Goal: Task Accomplishment & Management: Complete application form

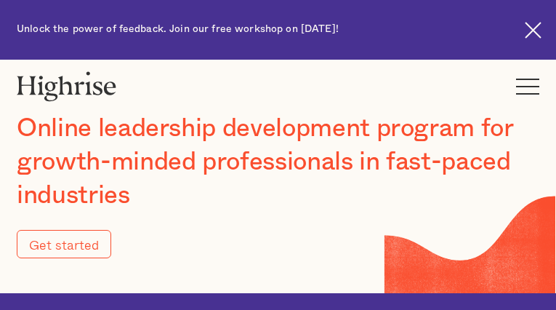
type input "Submit"
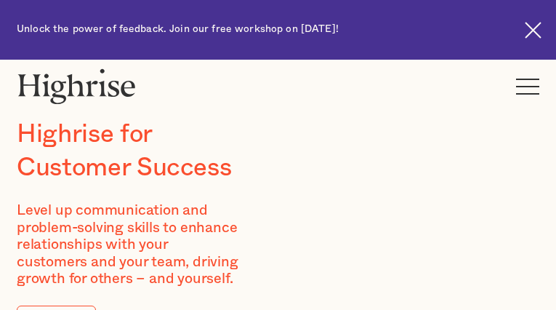
type input "SsrOAGmAsKw"
type input "JCXjwVaAxzA"
type input "[EMAIL_ADDRESS][DOMAIN_NAME]"
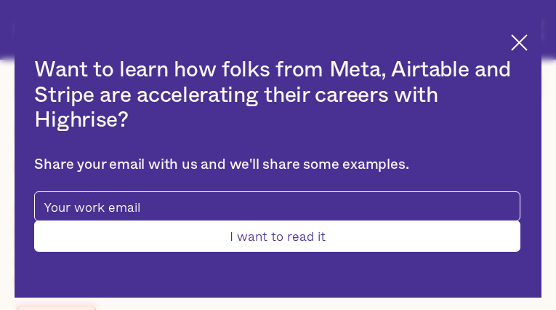
type input "XknaWkDDtBkn"
type input "jVIVsBwJoG"
type input "[EMAIL_ADDRESS][DOMAIN_NAME]"
type input "2495964857"
type input "KDMEhgTfTCwtQiGJ"
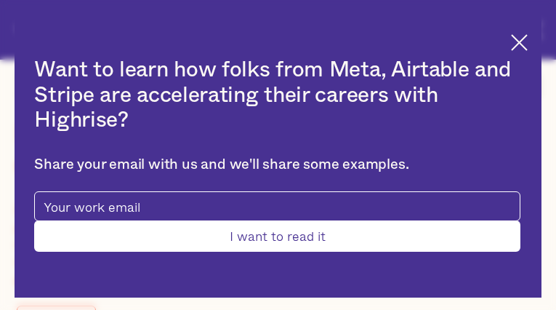
type input "OGLtLCnZbd"
type input "[EMAIL_ADDRESS][DOMAIN_NAME]"
type input "utBFdJvwpyZFu"
type input "kHYICRoo"
type input "[EMAIL_ADDRESS][DOMAIN_NAME]"
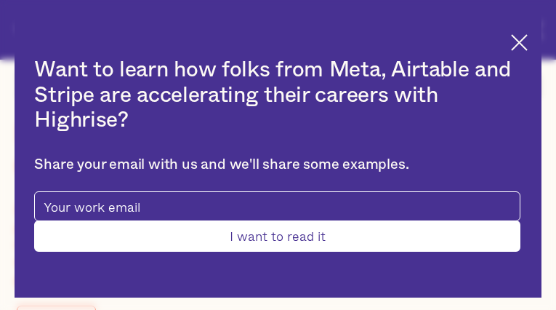
type input "3333298822"
type input "Submit"
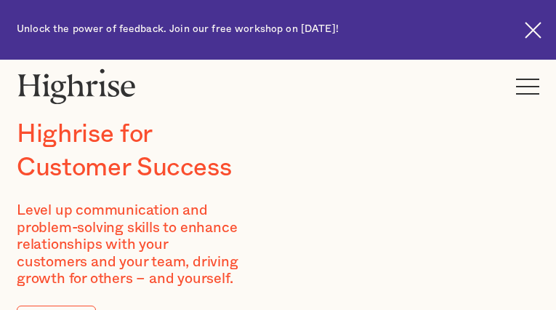
type input "qXMRURrTnQMJMLfz"
type input "inHOYGXKUoI"
type input "[EMAIL_ADDRESS][DOMAIN_NAME]"
type input "HneLfxlEaMRy"
type input "aLYHhjlpiG"
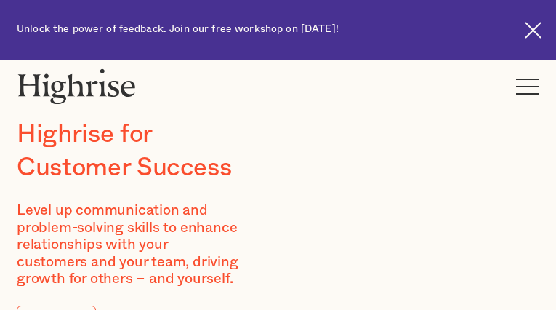
type input "[EMAIL_ADDRESS][DOMAIN_NAME]"
type input "7484796680"
type input "oQBrtTVpA"
type input "lcJTkfPsPWbf"
type input "[EMAIL_ADDRESS][DOMAIN_NAME]"
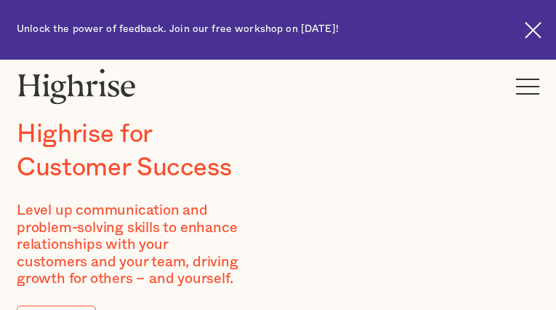
type input "nSvCBOHmKg"
type input "NrFGWdZn"
type input "[EMAIL_ADDRESS][DOMAIN_NAME]"
type input "2734664598"
